Goal: Task Accomplishment & Management: Manage account settings

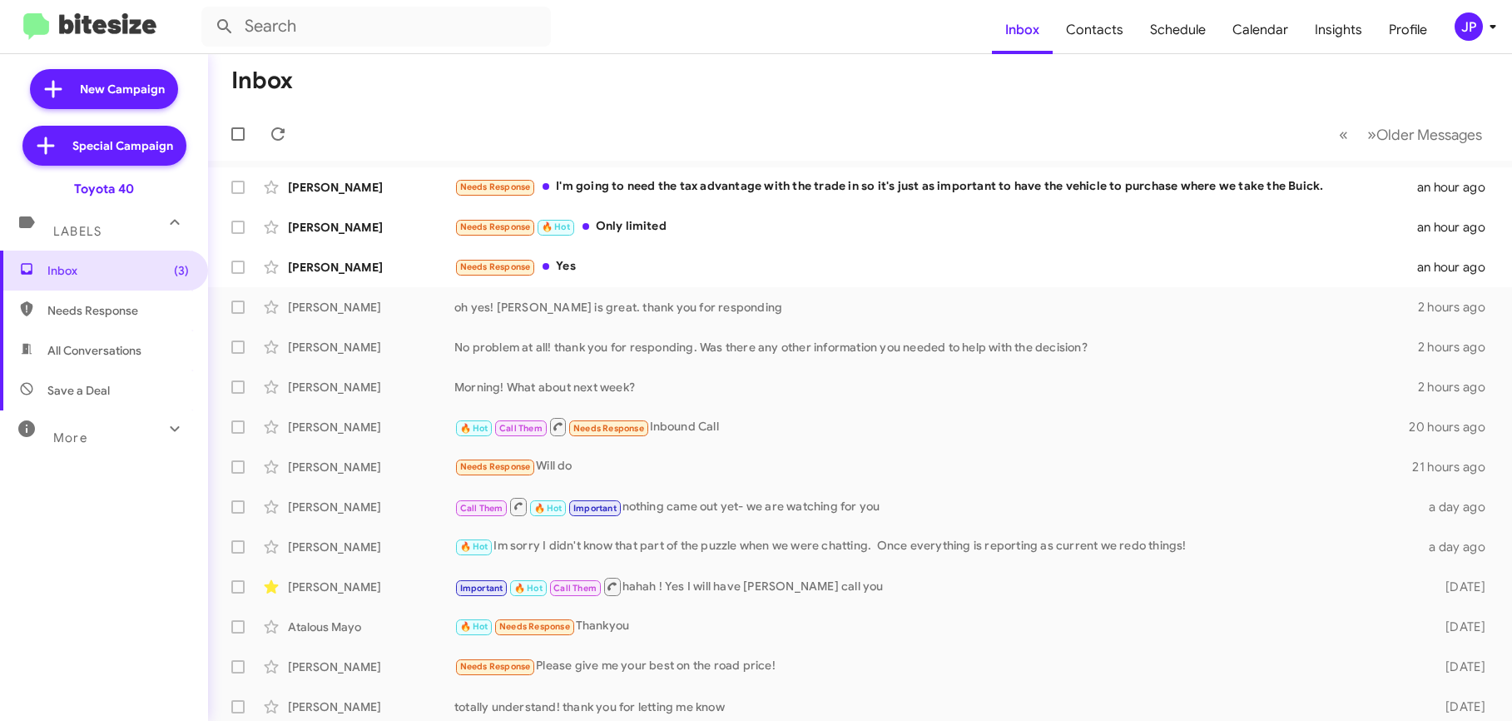
click at [1463, 30] on div "JP" at bounding box center [1469, 26] width 28 height 28
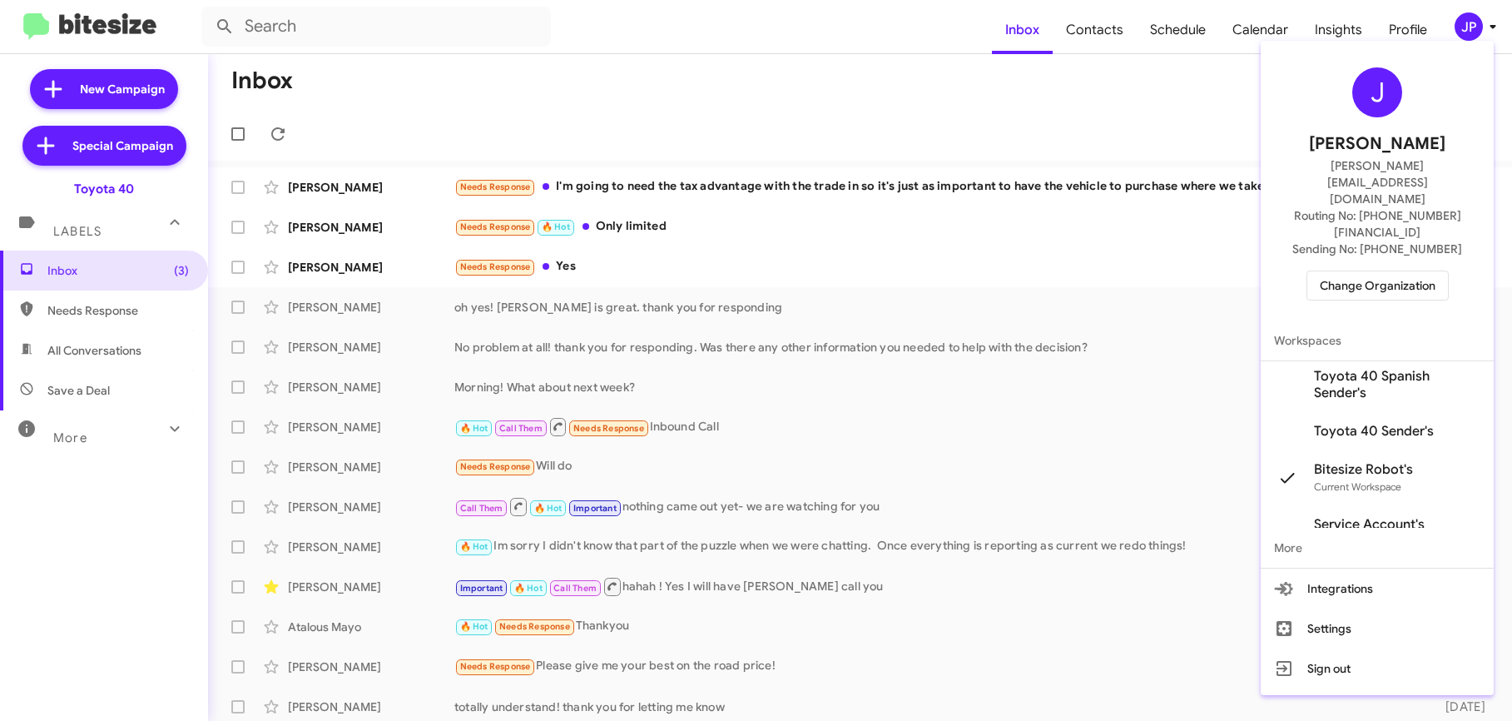
click at [1325, 271] on span "Change Organization" at bounding box center [1378, 285] width 116 height 28
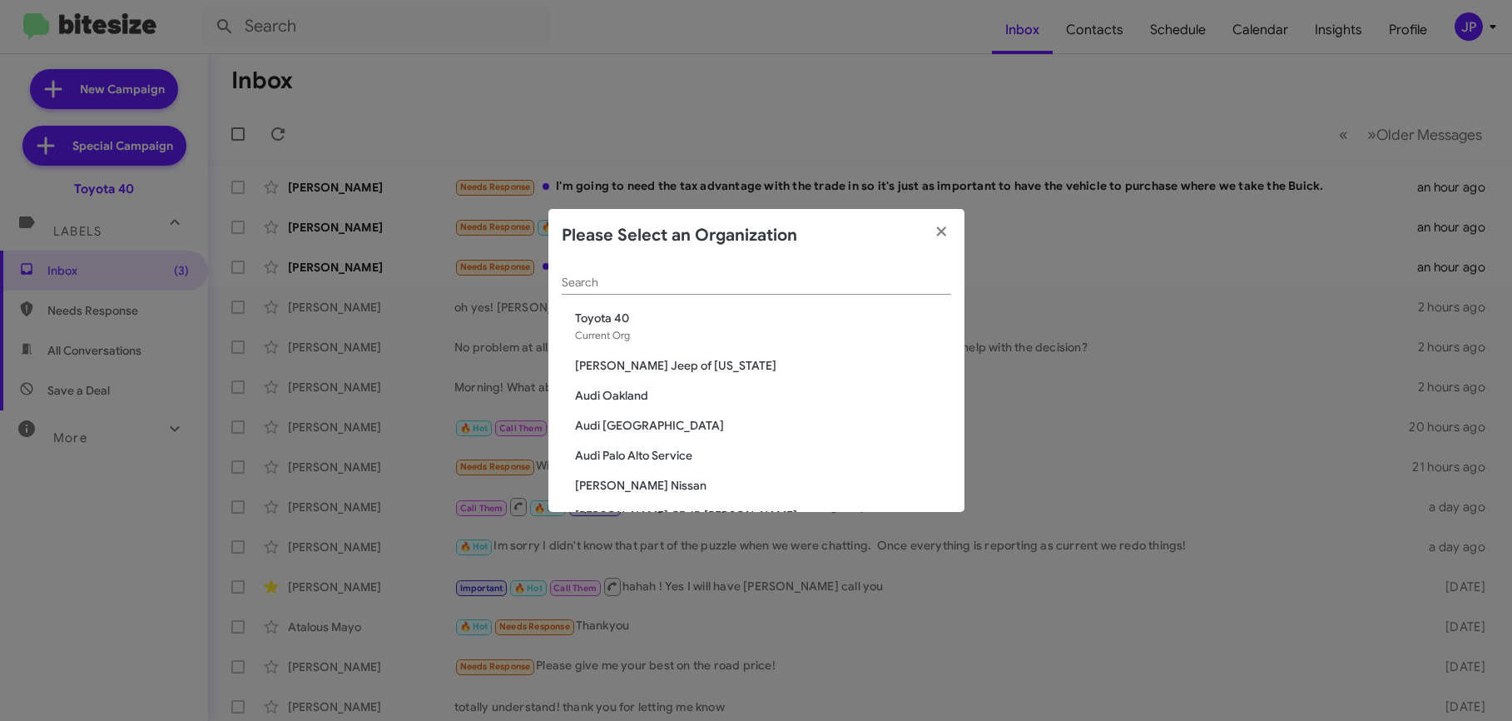
click at [734, 290] on div "Search" at bounding box center [757, 278] width 390 height 32
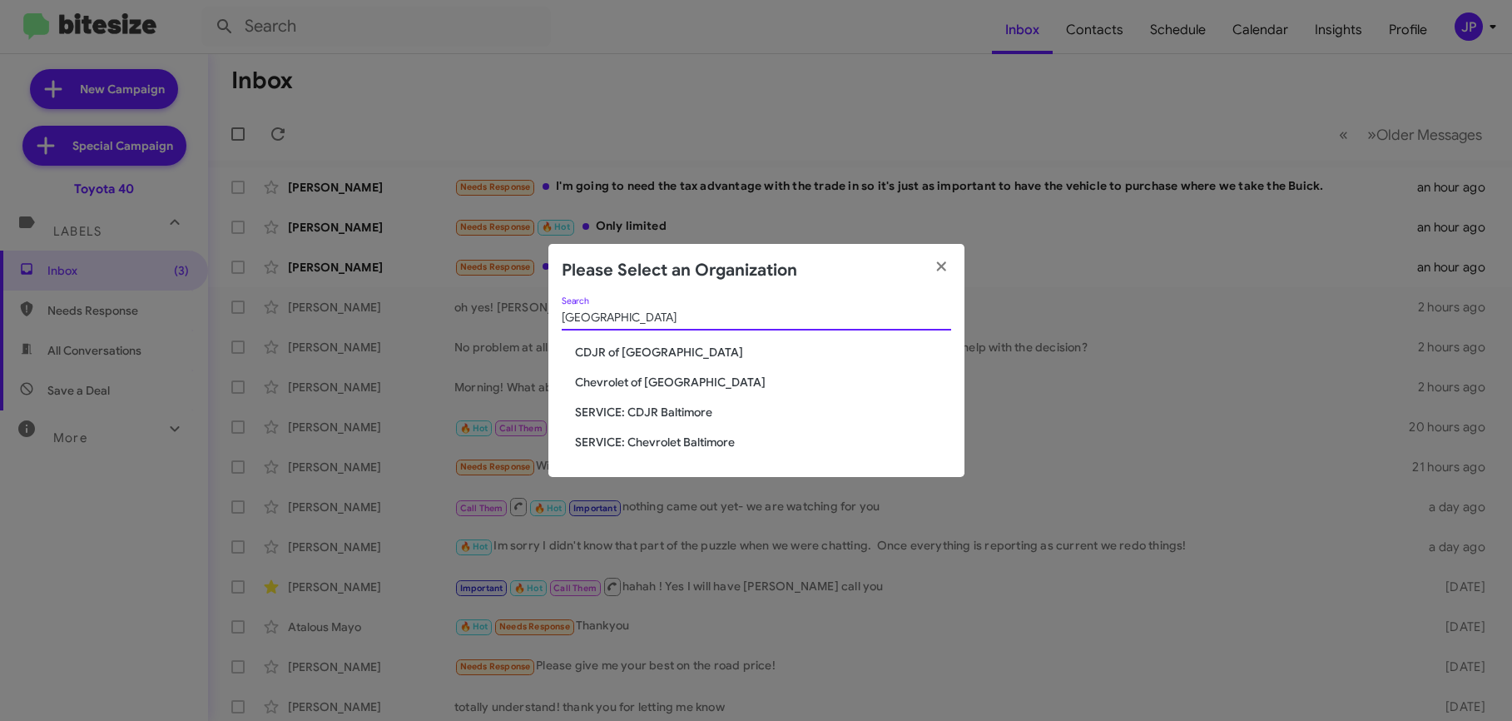
type input "[GEOGRAPHIC_DATA]"
click at [598, 353] on span "CDJR of [GEOGRAPHIC_DATA]" at bounding box center [763, 352] width 376 height 17
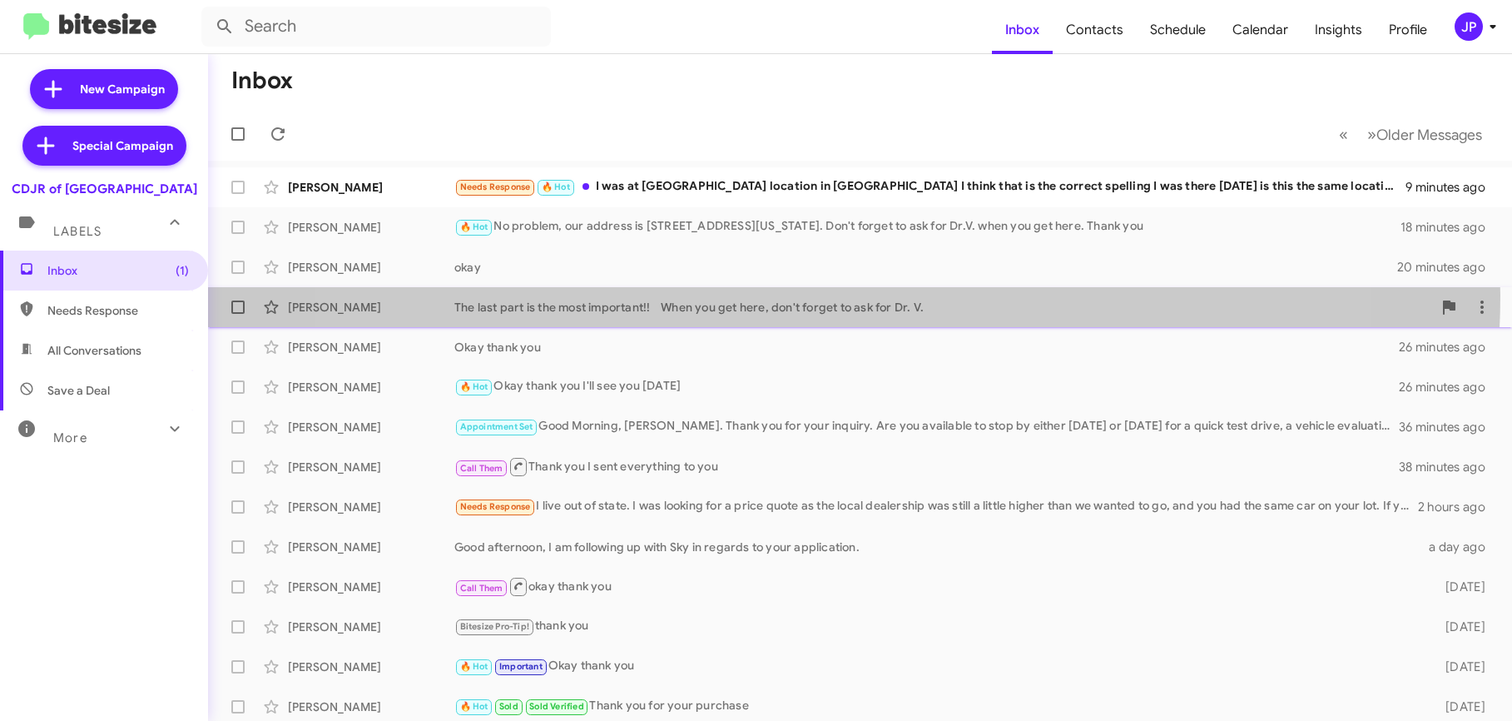
click at [801, 295] on div "[PERSON_NAME] The last part is the most important!! When you get here, don't fo…" at bounding box center [860, 306] width 1278 height 33
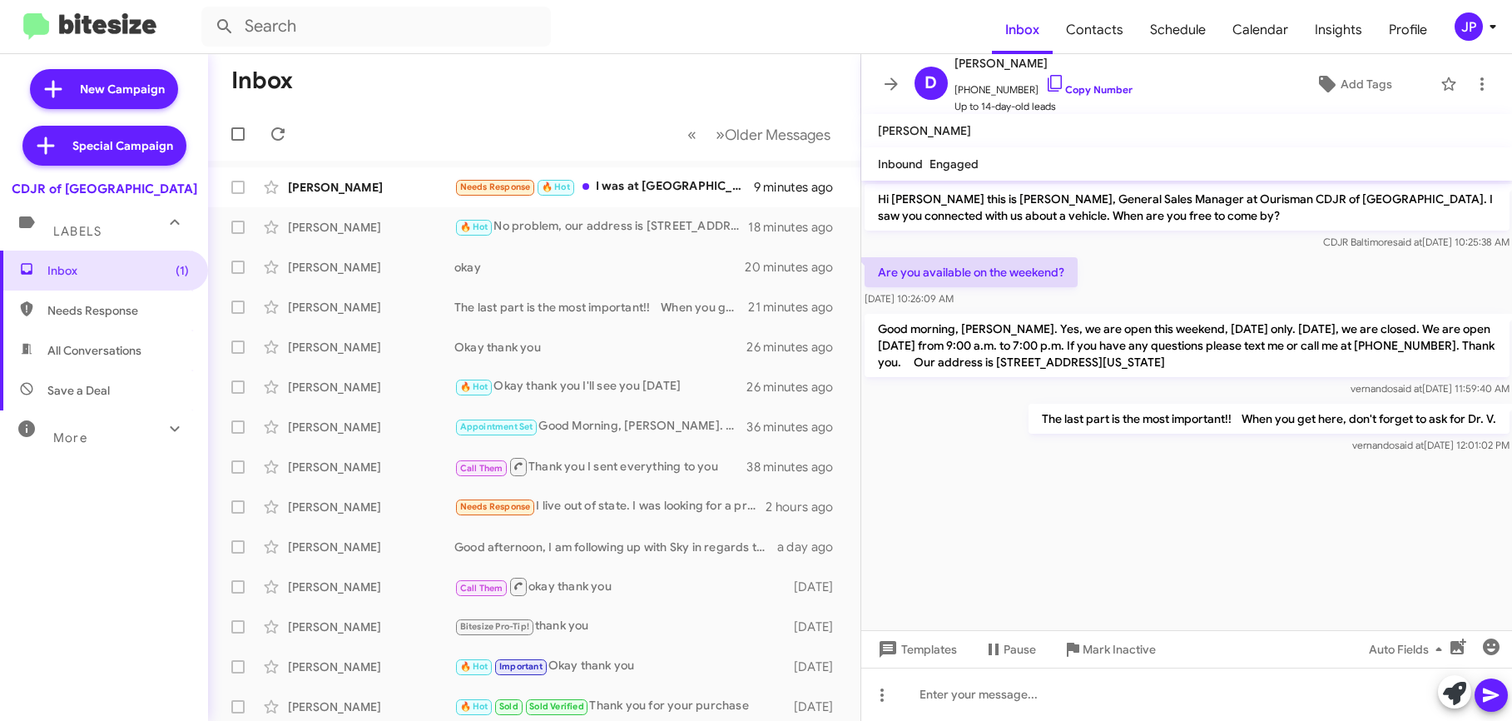
click at [1323, 483] on cdk-virtual-scroll-viewport "Hi [PERSON_NAME] this is [PERSON_NAME], General Sales Manager at Ourisman CDJR …" at bounding box center [1187, 405] width 652 height 449
click at [580, 336] on div "[PERSON_NAME] Okay thank you 26 minutes ago" at bounding box center [534, 346] width 626 height 33
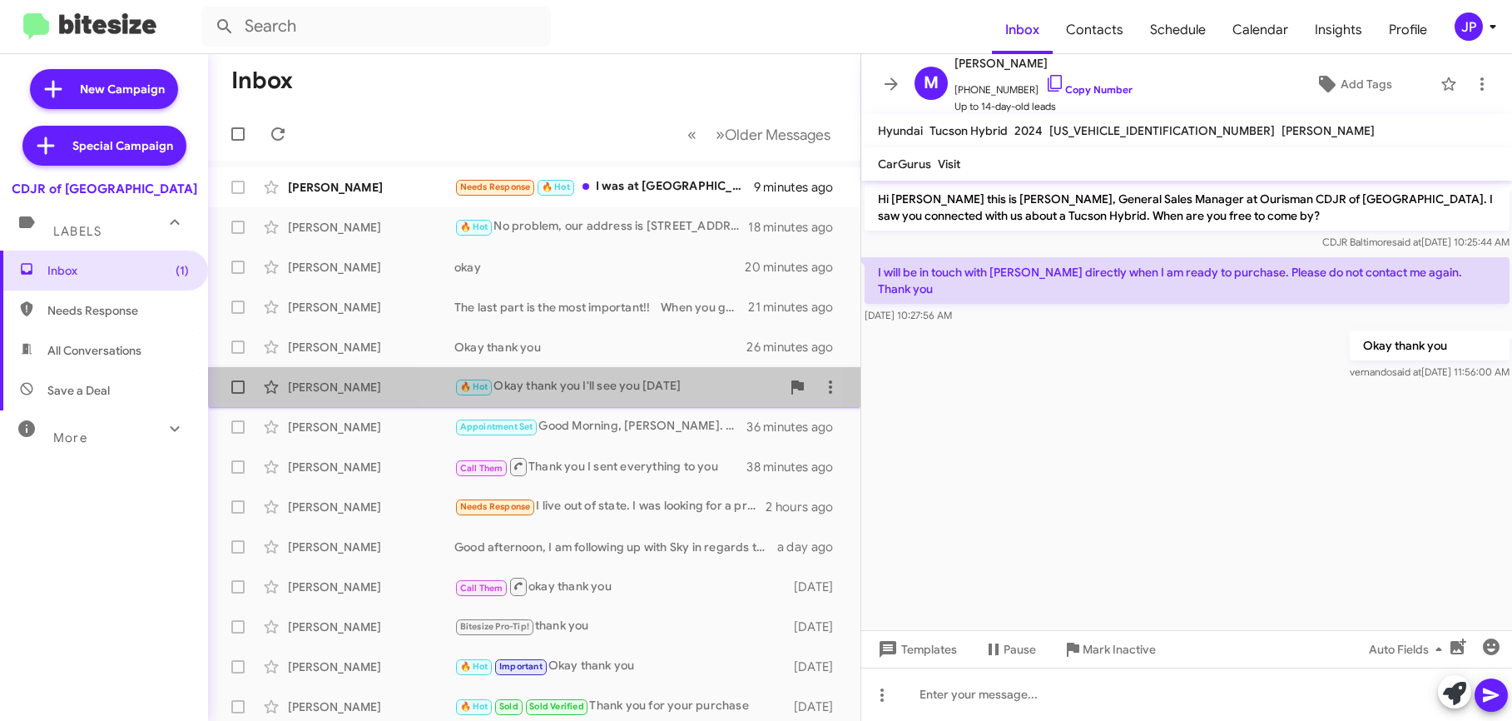
click at [615, 377] on div "🔥 Hot Okay thank you I'll see you tomorrow" at bounding box center [617, 386] width 326 height 19
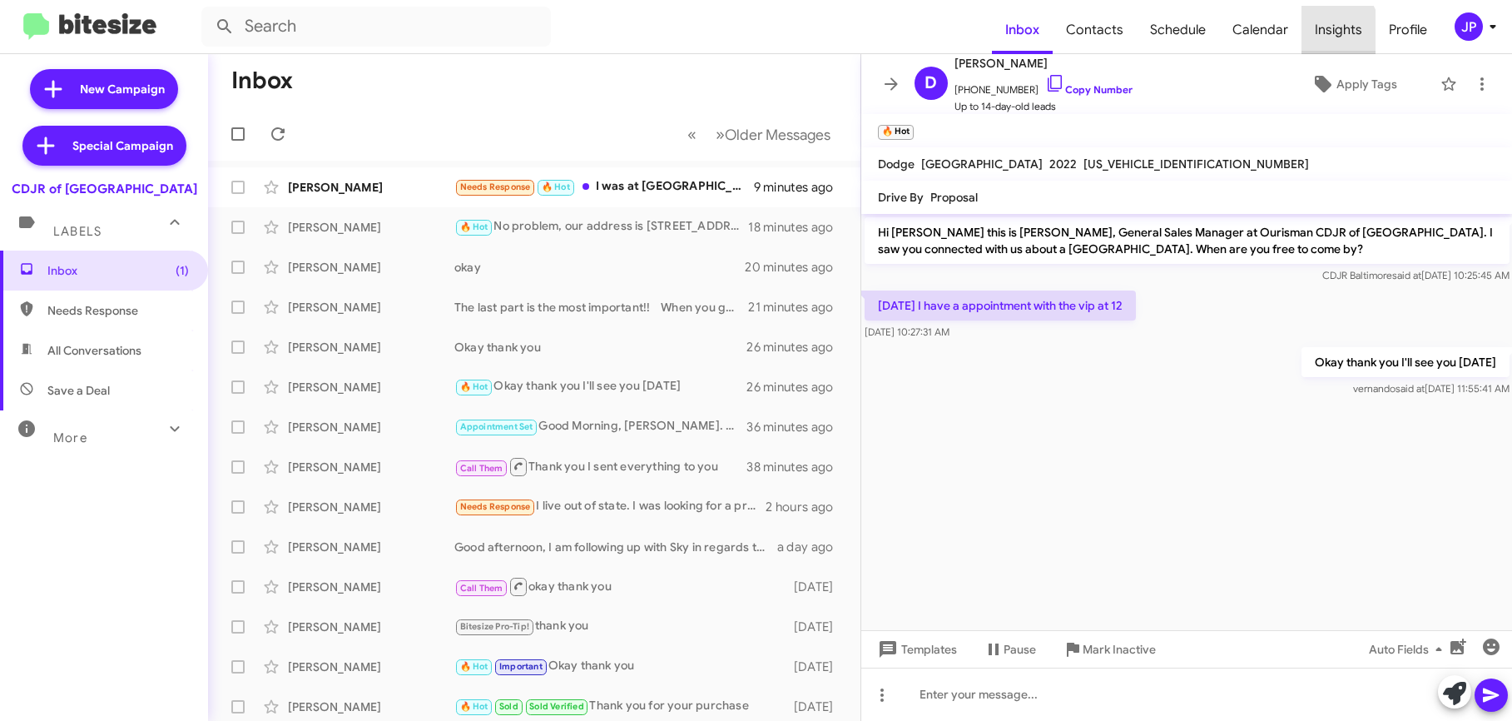
click at [1317, 37] on span "Insights" at bounding box center [1339, 30] width 74 height 48
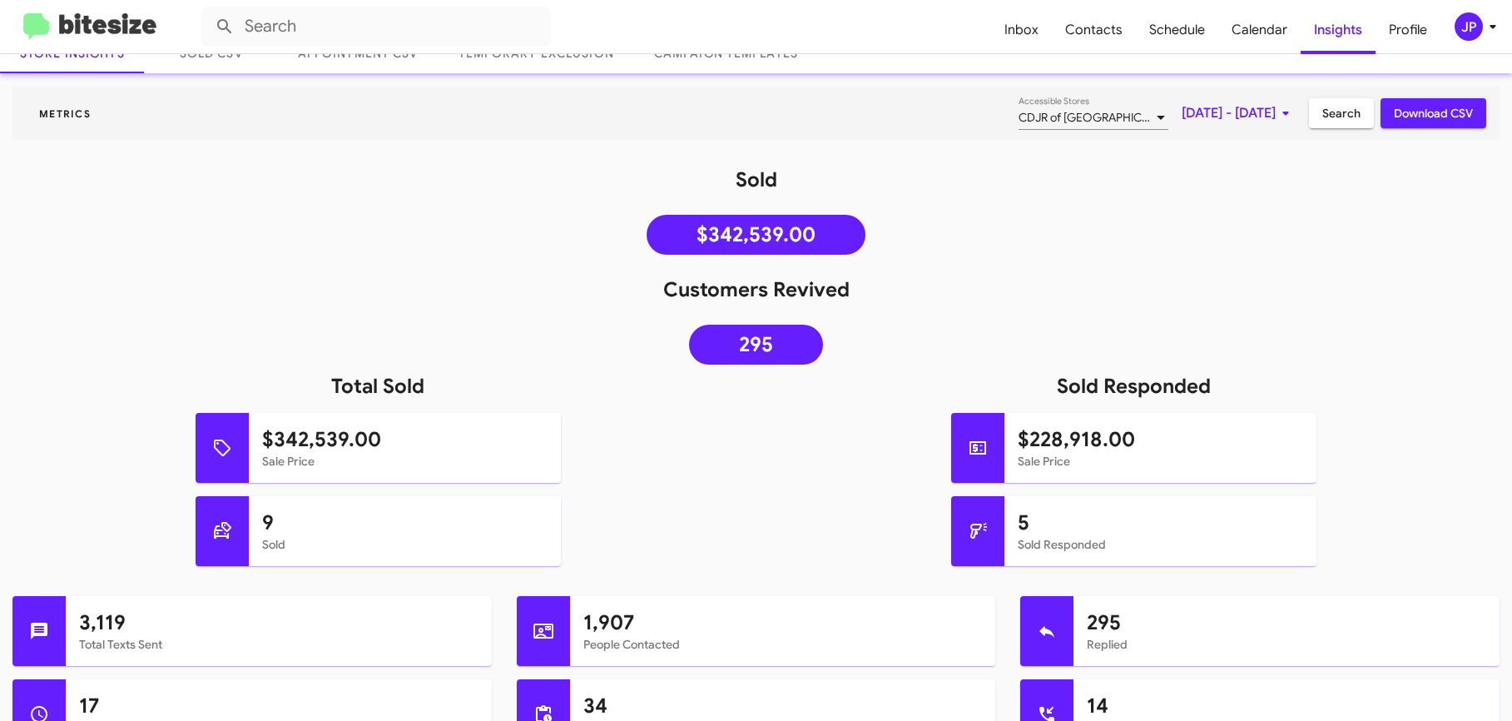
scroll to position [118, 0]
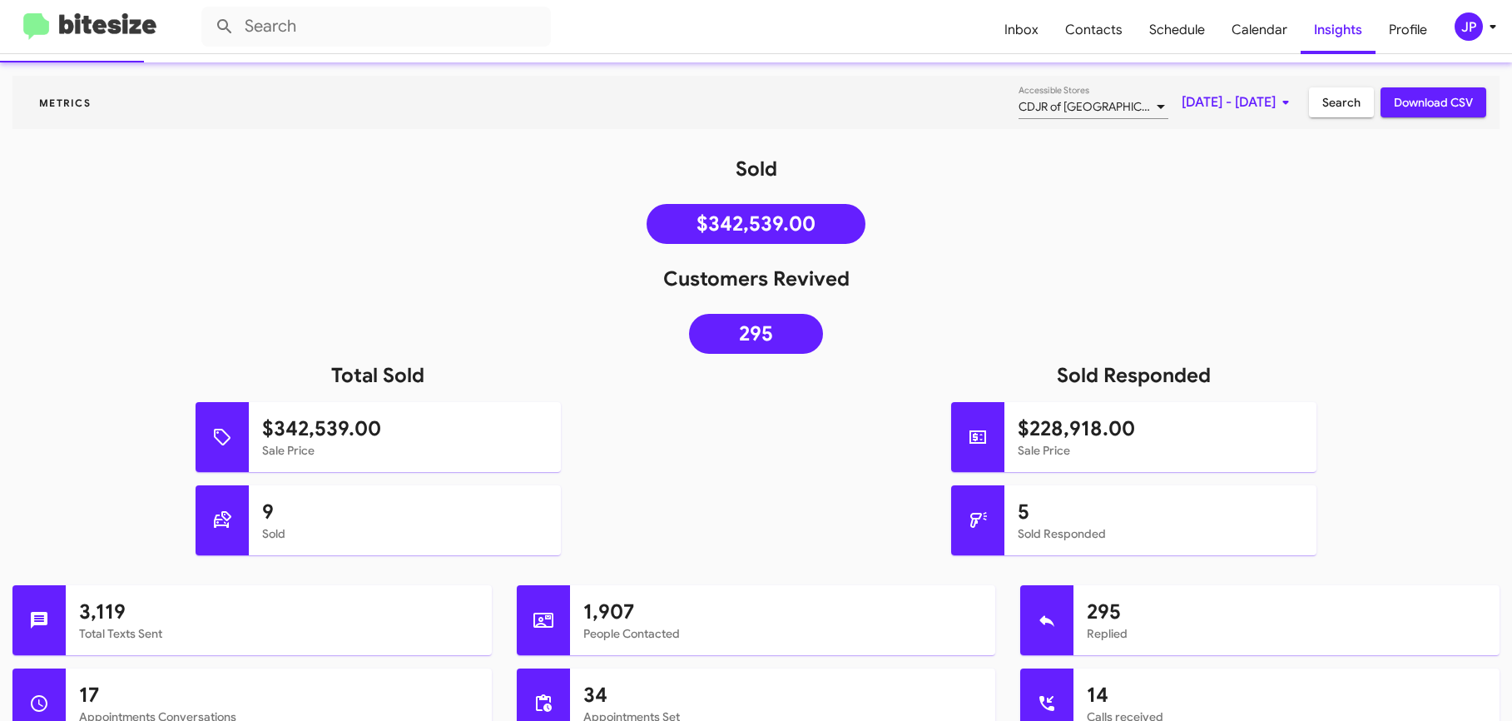
click at [146, 30] on img at bounding box center [89, 26] width 133 height 27
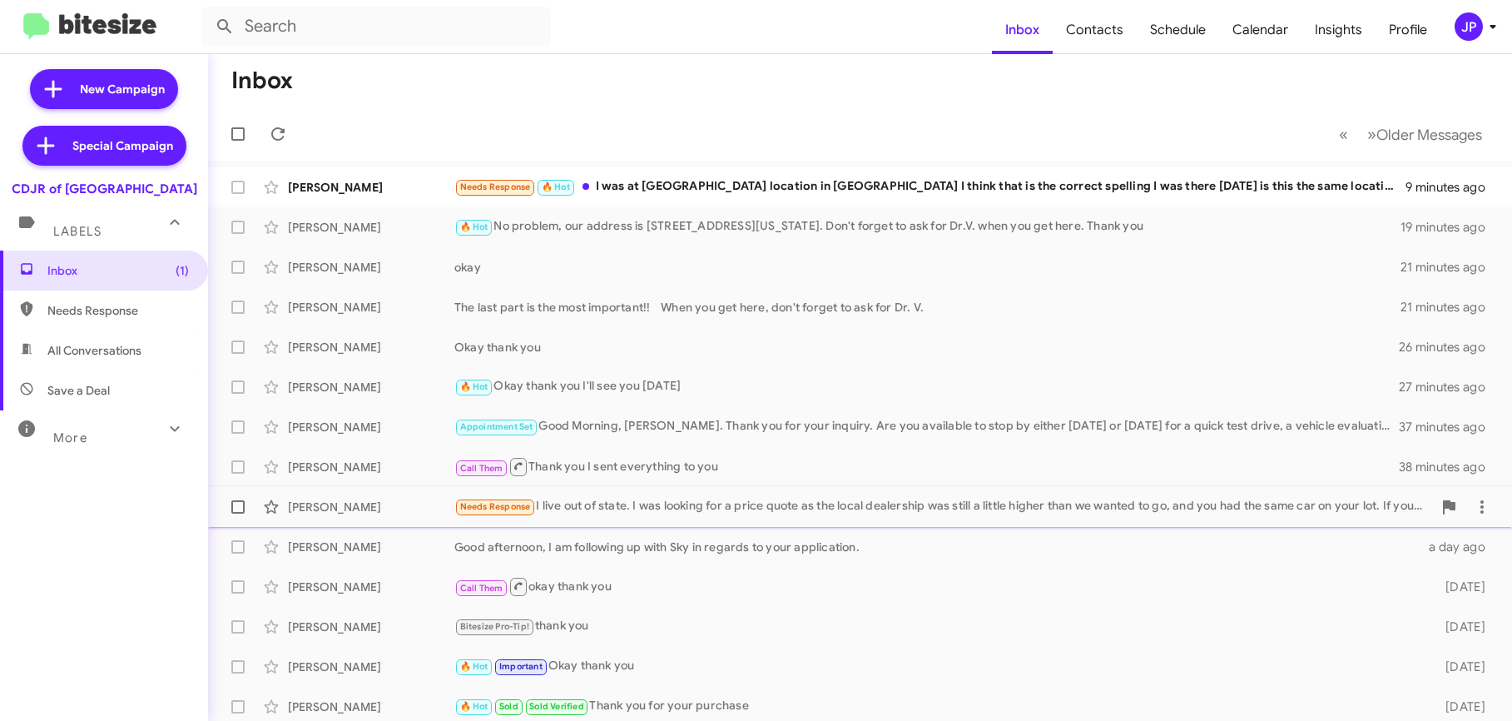
click at [593, 519] on div "Michael Smith Needs Response I live out of state. I was looking for a price quo…" at bounding box center [860, 506] width 1278 height 33
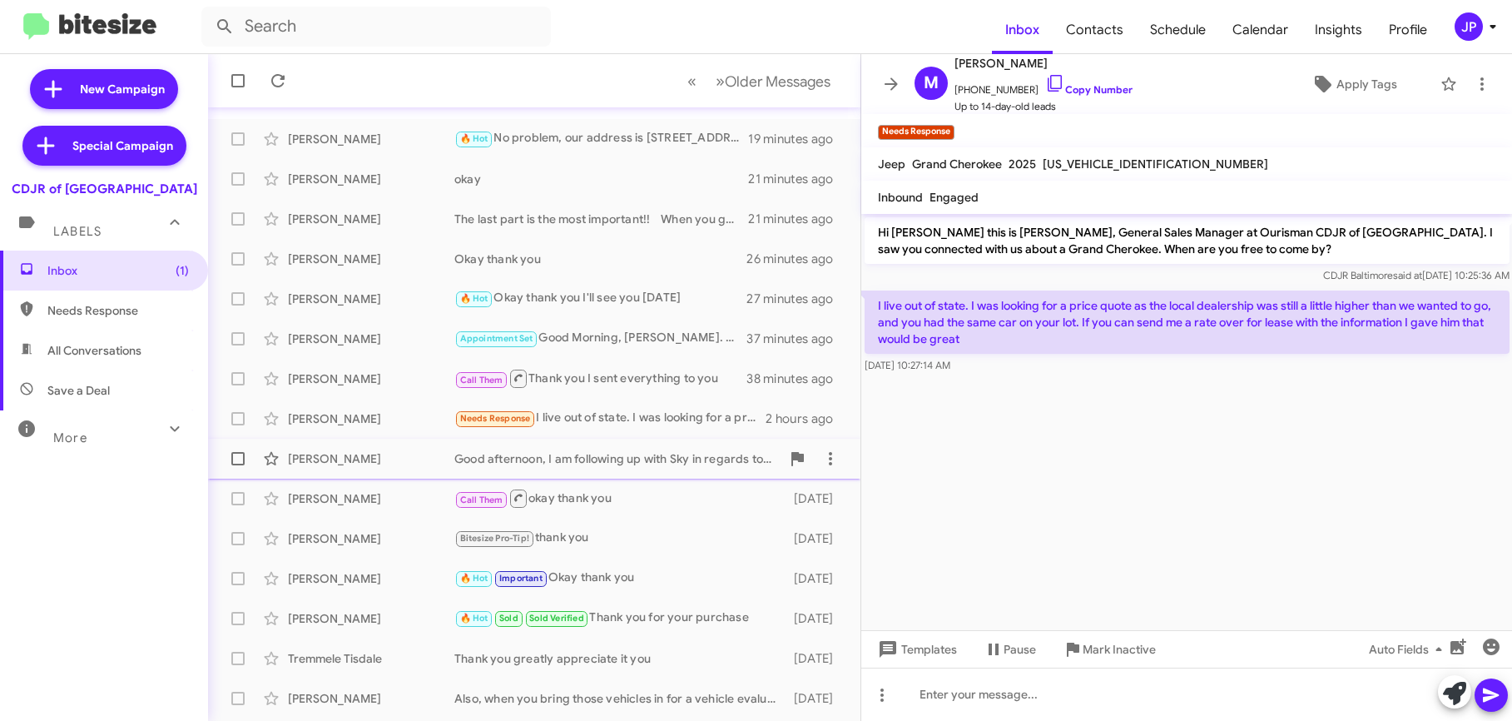
scroll to position [246, 0]
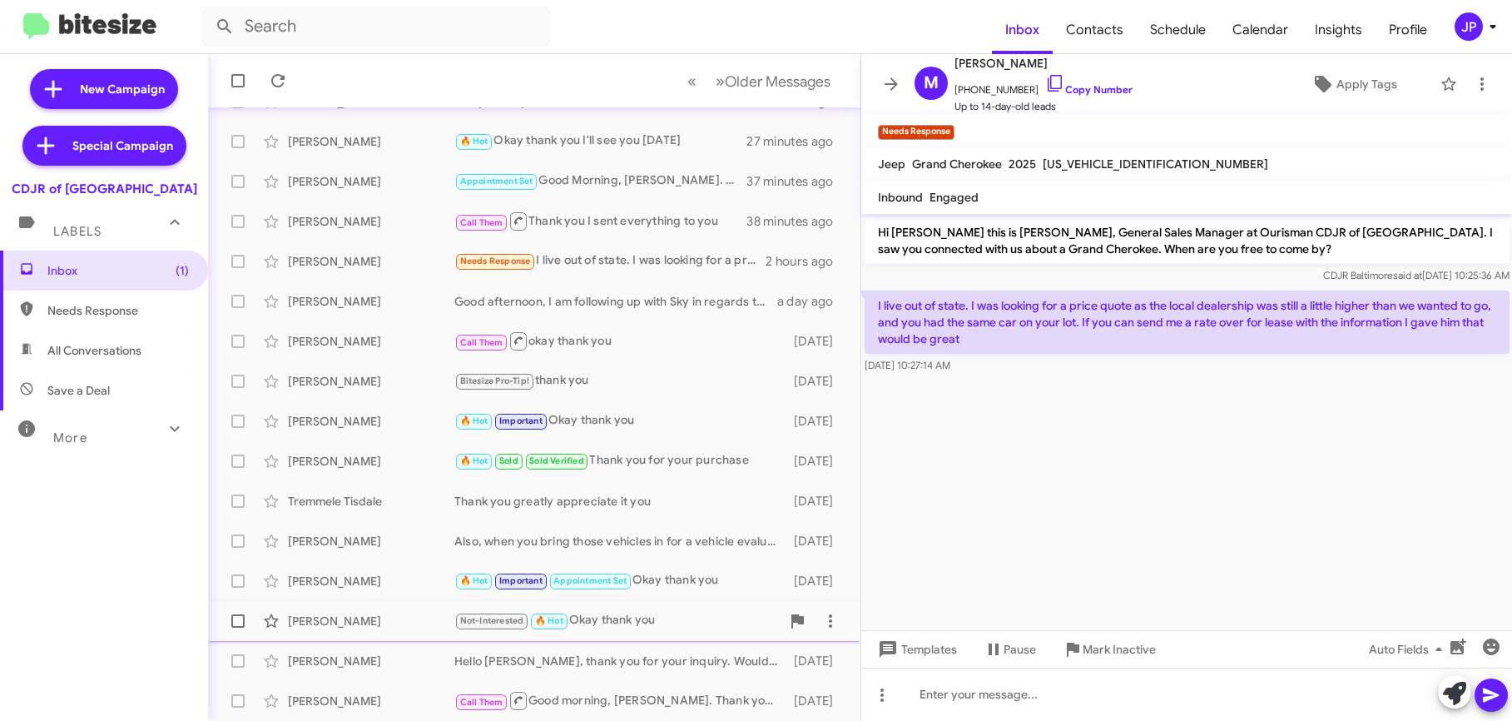
click at [663, 611] on div "Joseph Parham Not-Interested 🔥 Hot Okay thank you 2 days ago" at bounding box center [534, 620] width 626 height 33
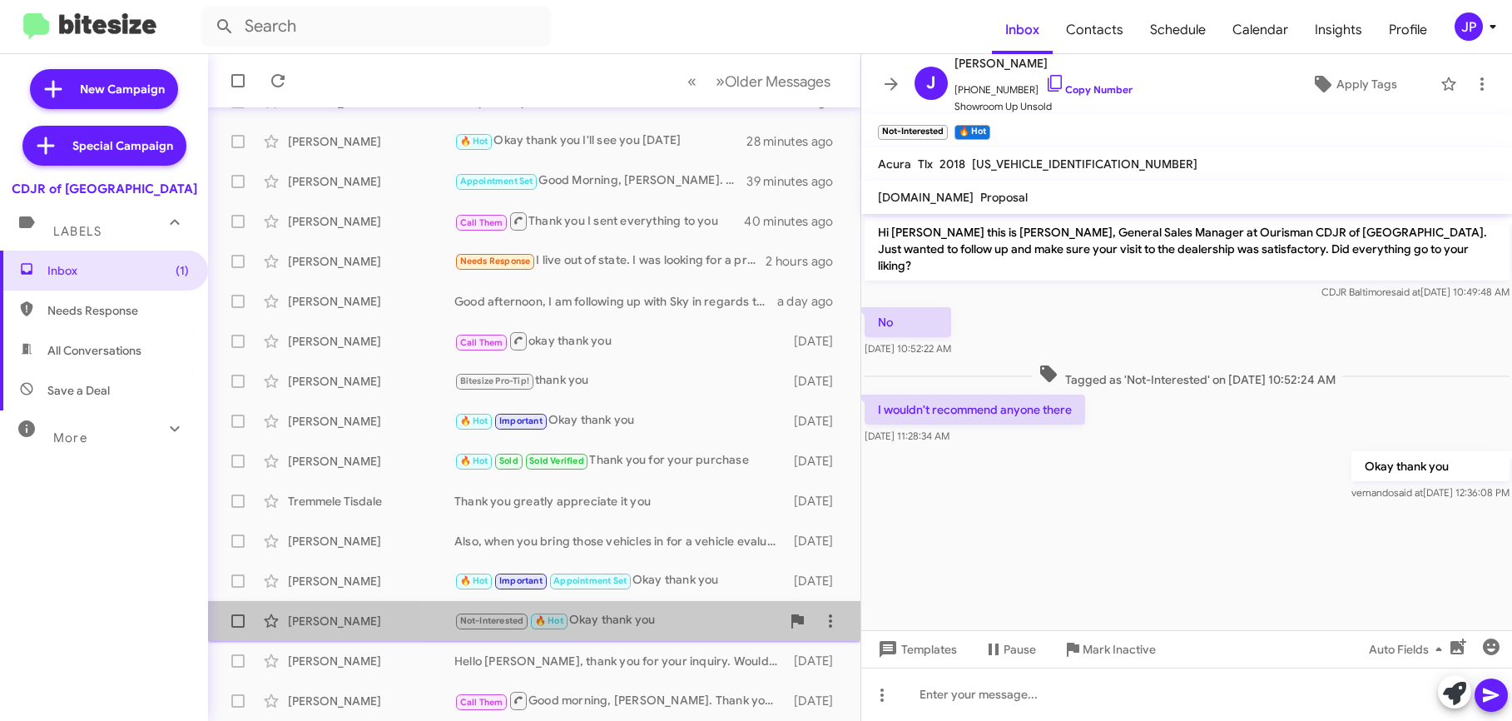
click at [676, 622] on div "Not-Interested 🔥 Hot Okay thank you" at bounding box center [617, 620] width 326 height 19
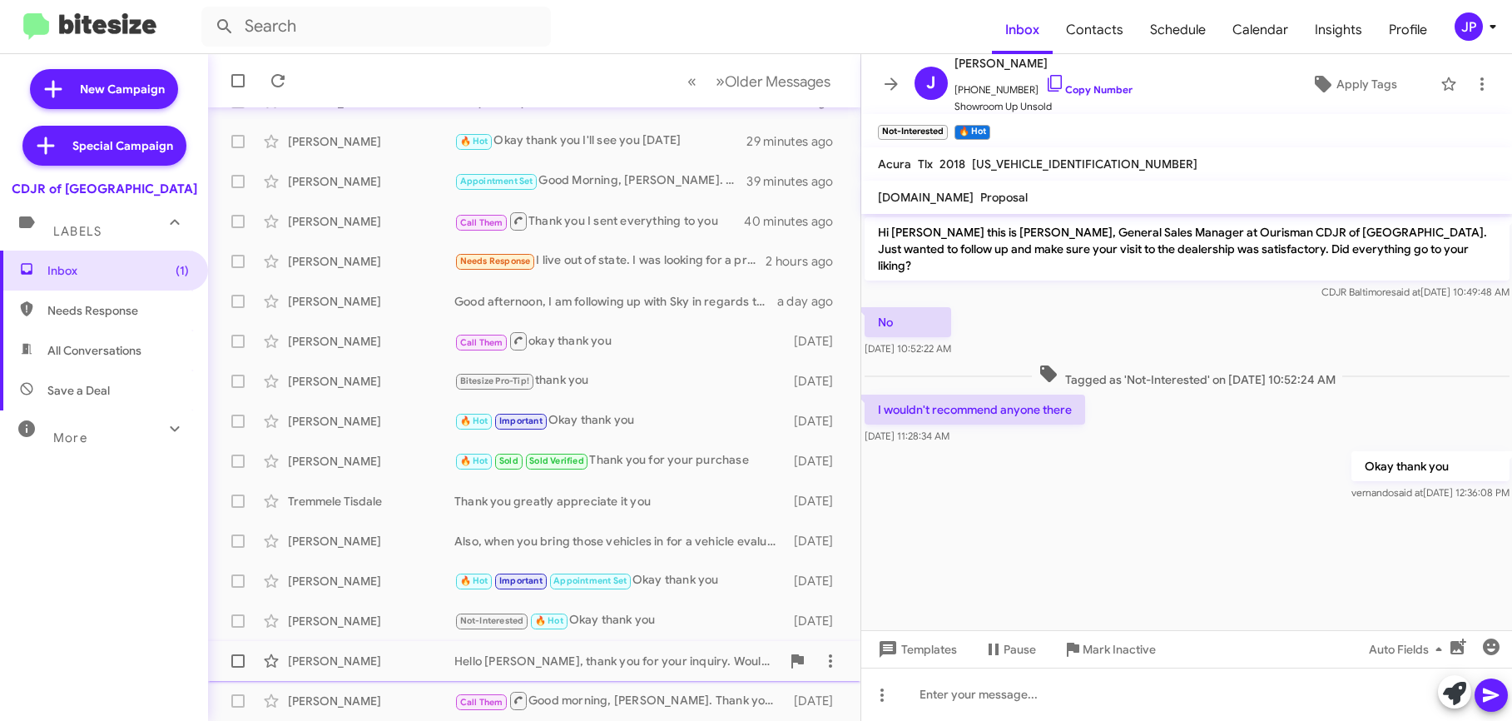
click at [658, 654] on div "Hello Mr Jackson, thank you for your inquiry. Would you like to send us your ve…" at bounding box center [617, 661] width 326 height 17
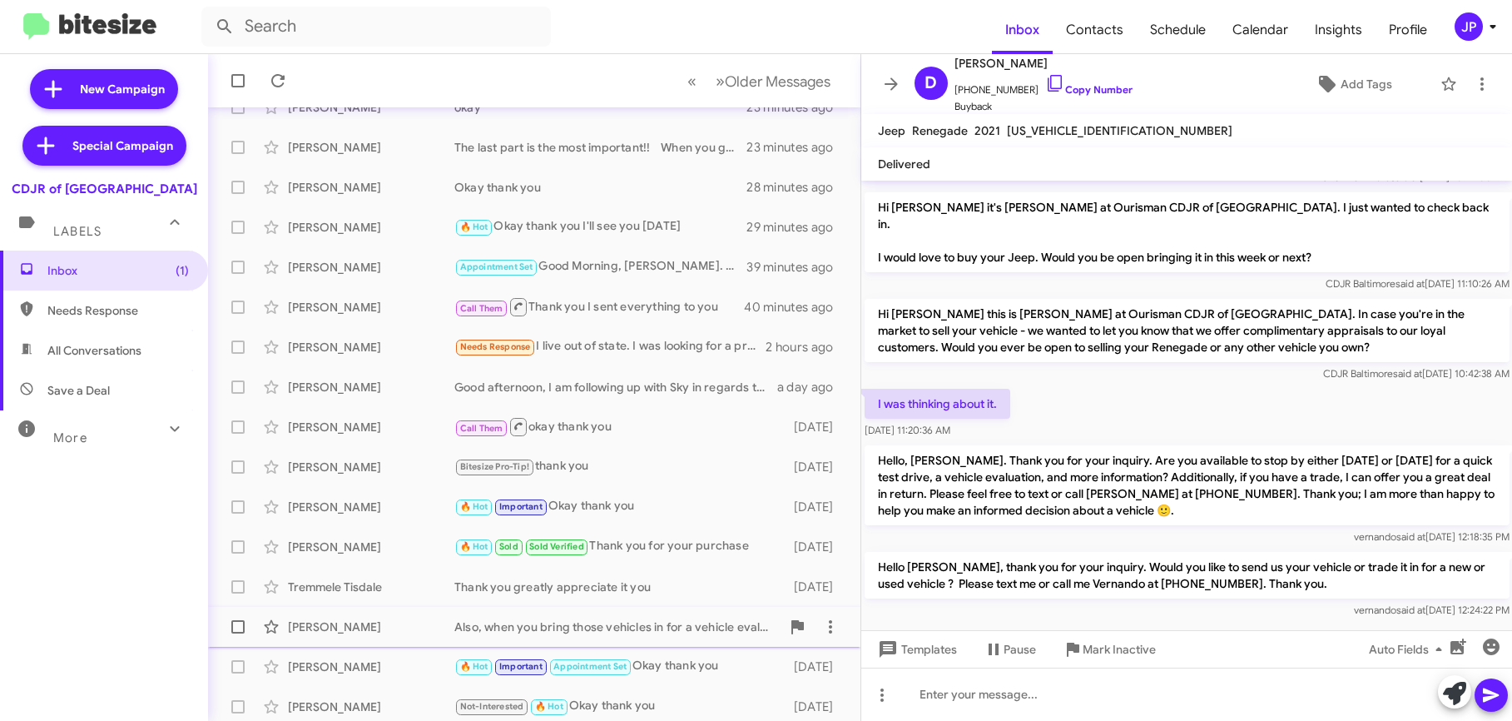
scroll to position [246, 0]
